Goal: Task Accomplishment & Management: Complete application form

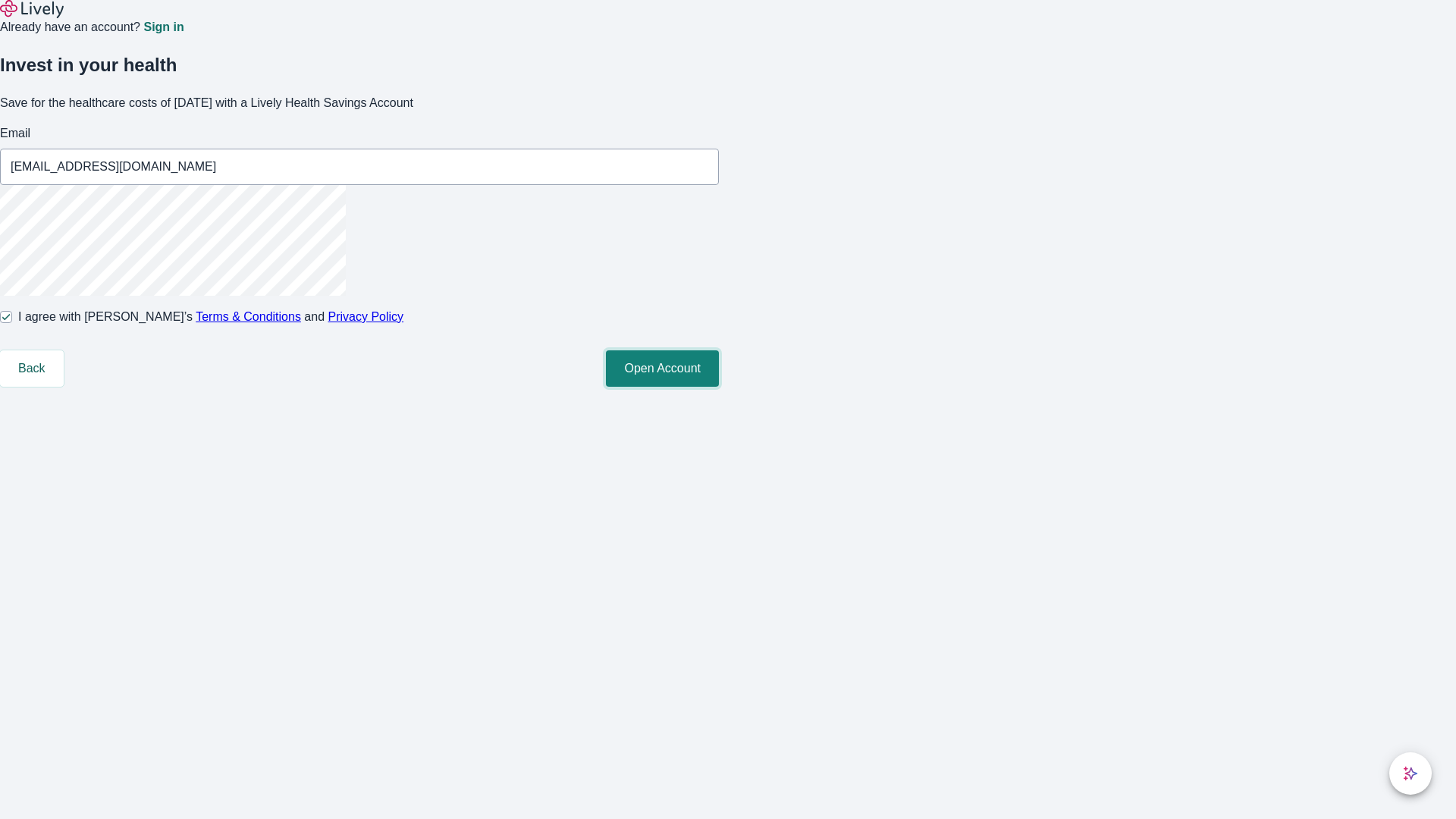
click at [718, 386] on button "Open Account" at bounding box center [661, 369] width 113 height 37
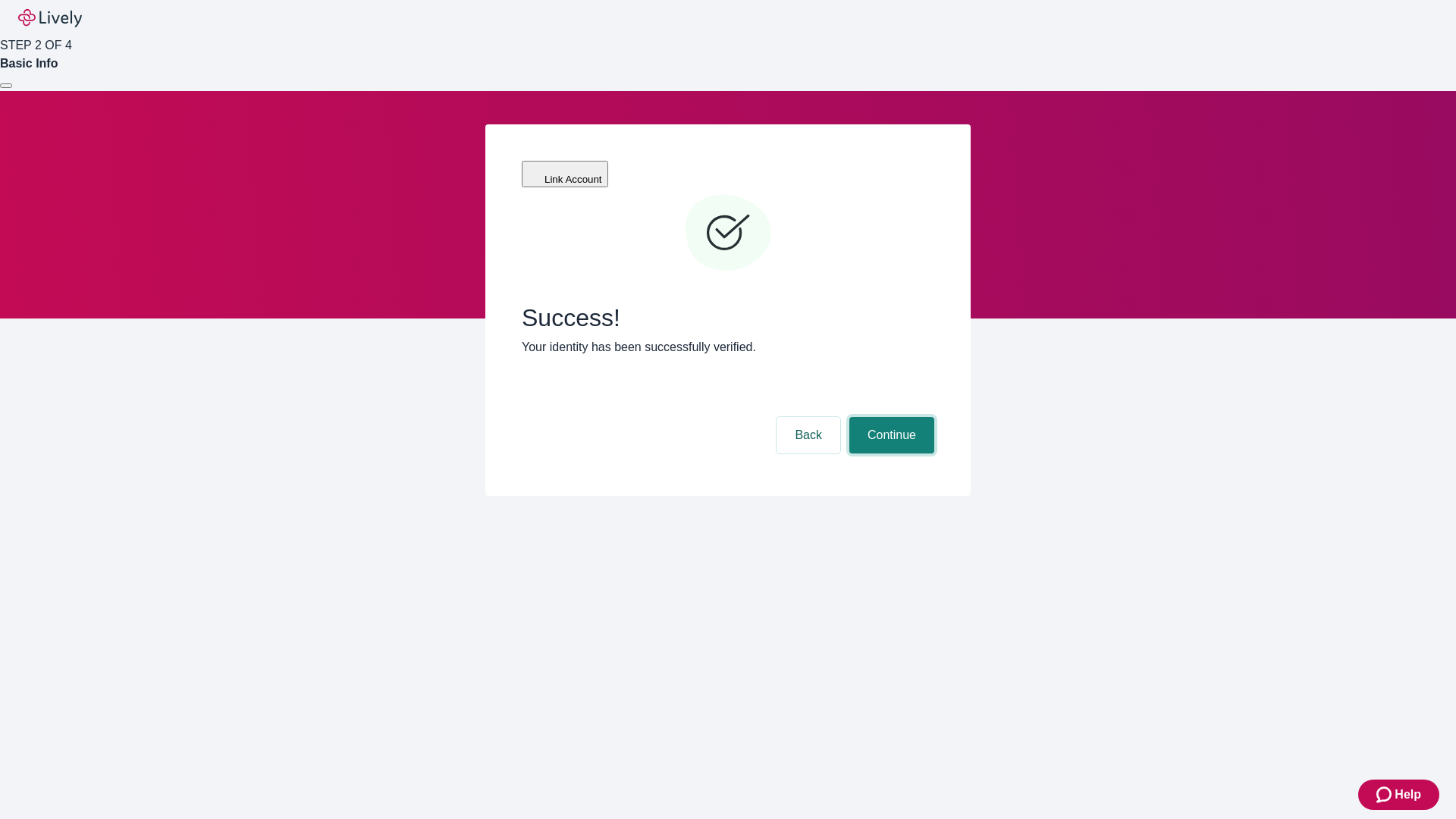
click at [889, 417] on button "Continue" at bounding box center [892, 436] width 85 height 37
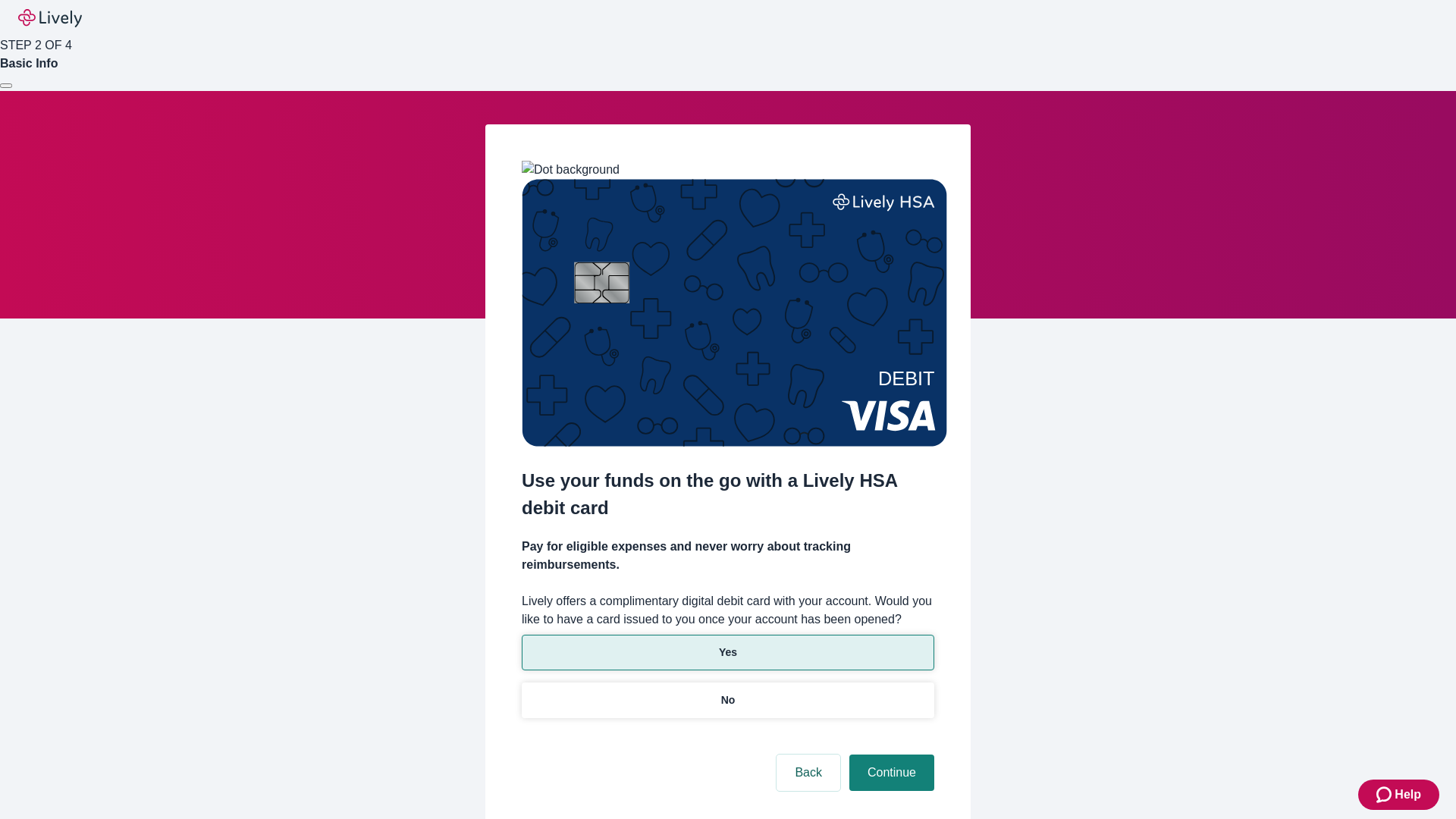
click at [728, 644] on p "Yes" at bounding box center [728, 651] width 18 height 16
click at [889, 754] on button "Continue" at bounding box center [892, 772] width 85 height 37
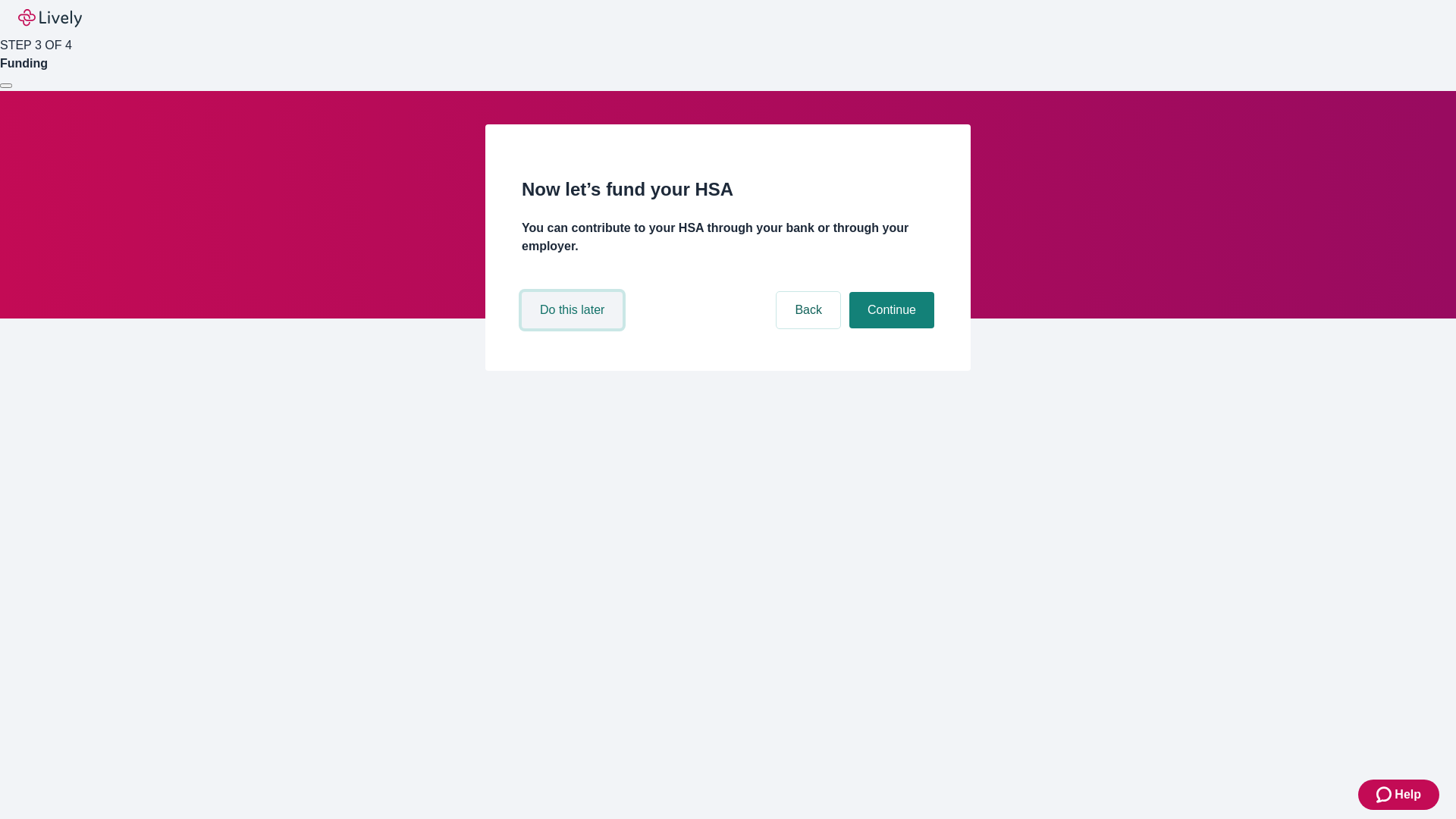
click at [574, 328] on button "Do this later" at bounding box center [572, 310] width 101 height 37
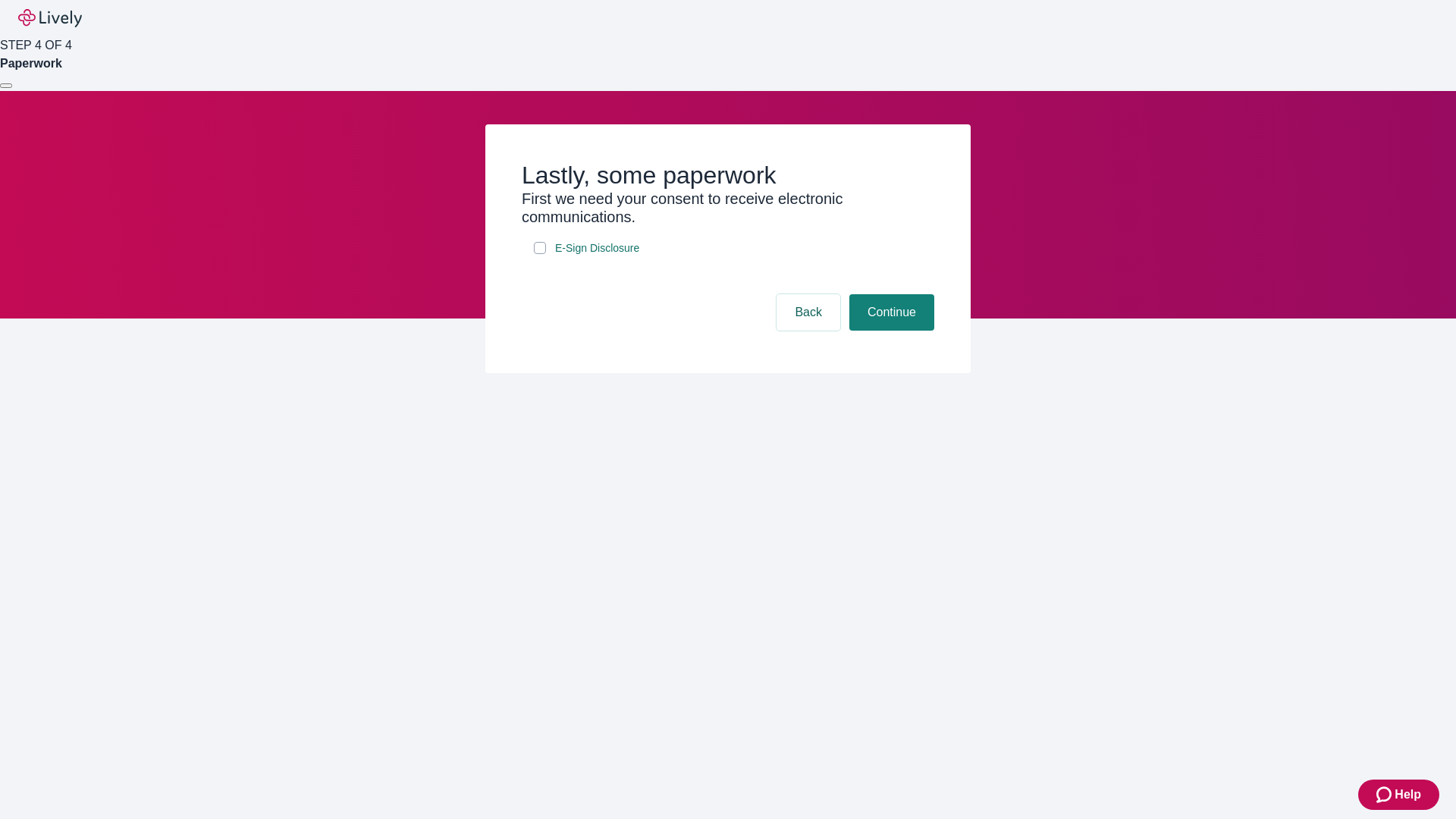
click at [539, 254] on input "E-Sign Disclosure" at bounding box center [539, 248] width 12 height 12
checkbox input "true"
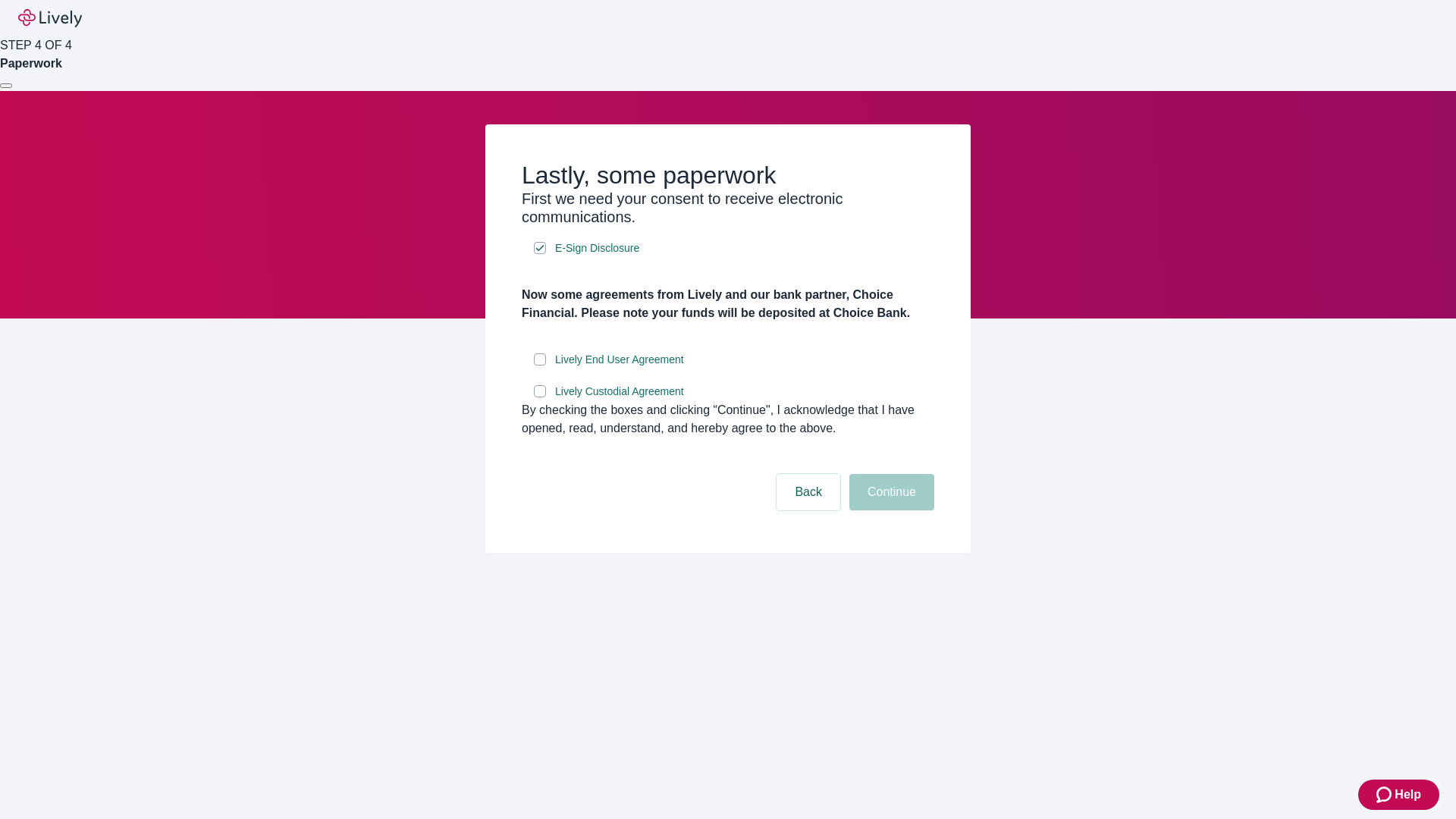
click at [539, 365] on input "Lively End User Agreement" at bounding box center [539, 359] width 12 height 12
checkbox input "true"
click at [539, 397] on input "Lively Custodial Agreement" at bounding box center [539, 391] width 12 height 12
checkbox input "true"
click at [889, 510] on button "Continue" at bounding box center [892, 493] width 85 height 37
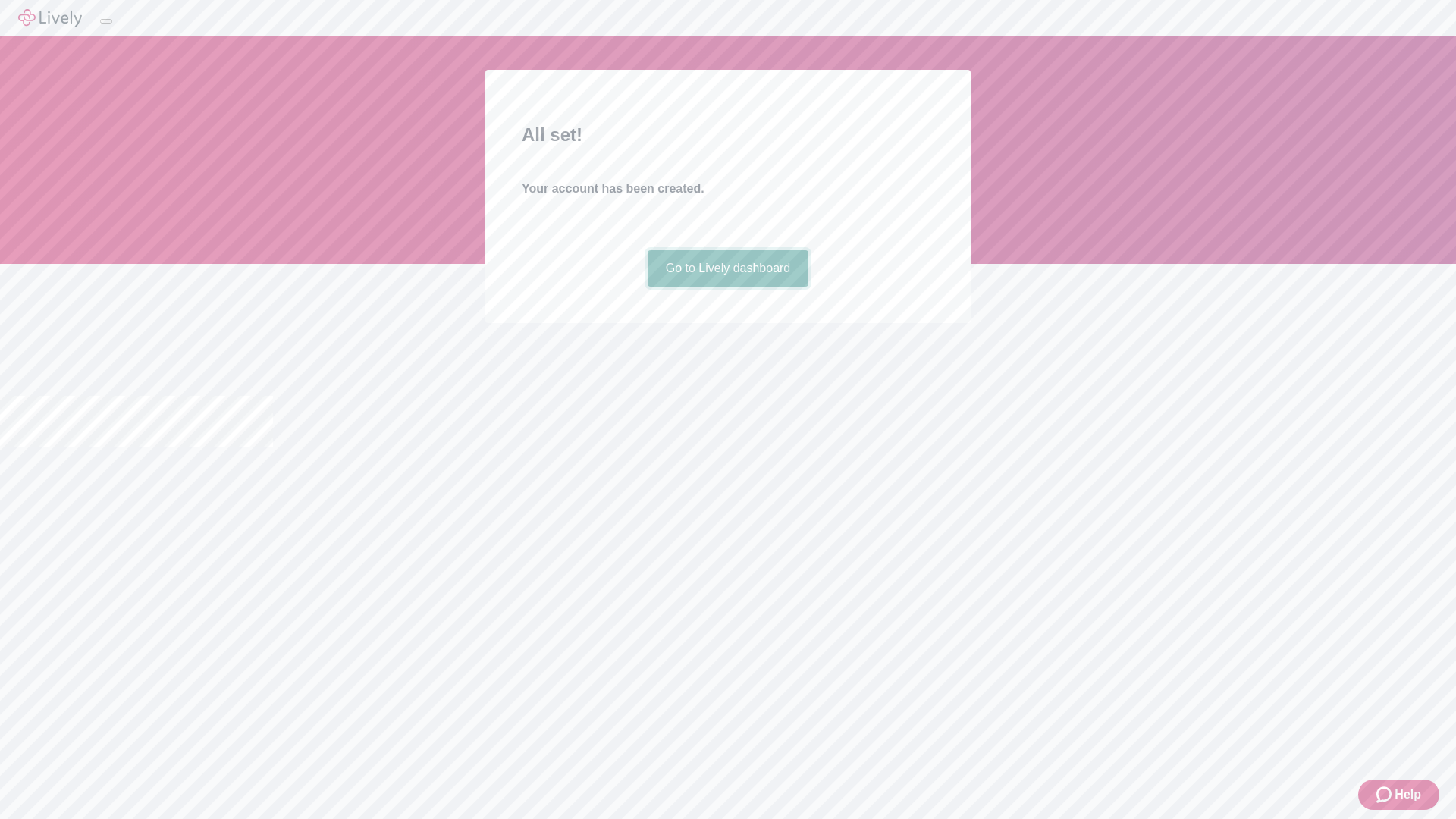
click at [728, 286] on link "Go to Lively dashboard" at bounding box center [728, 269] width 161 height 37
